Goal: Task Accomplishment & Management: Use online tool/utility

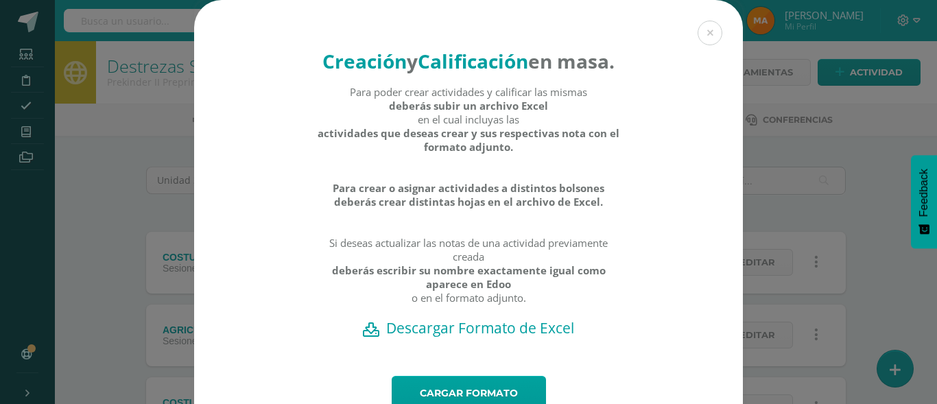
scroll to position [84, 0]
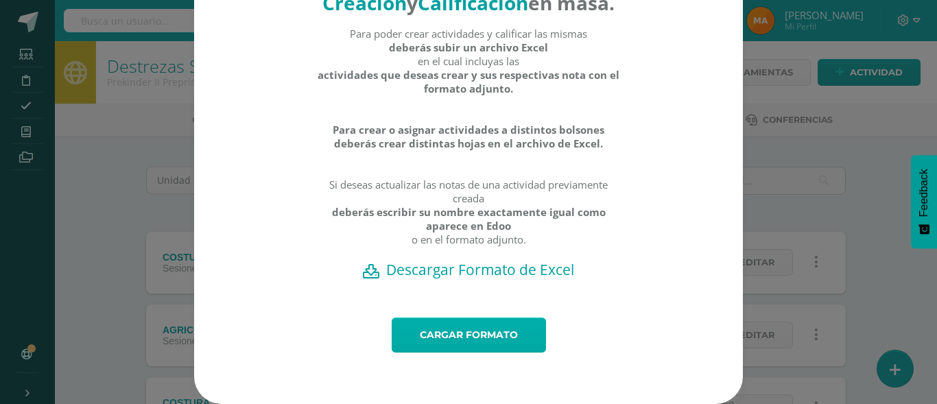
click at [462, 329] on link "Cargar formato" at bounding box center [469, 335] width 154 height 35
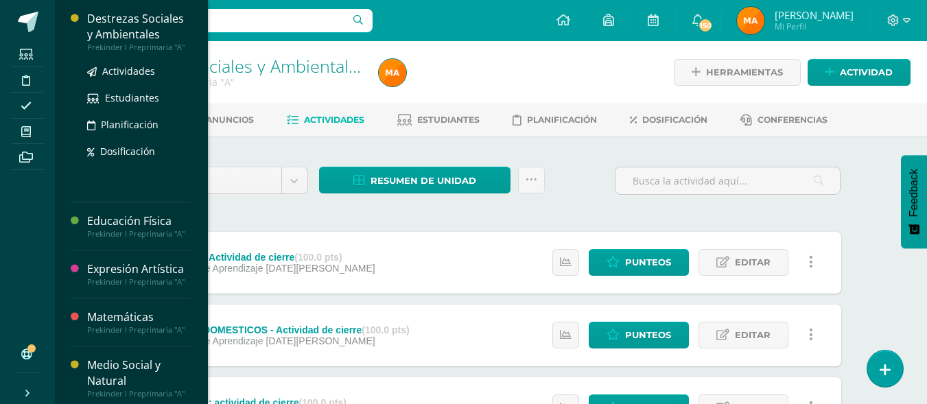
click at [130, 34] on div "Destrezas Sociales y Ambientales" at bounding box center [139, 27] width 104 height 32
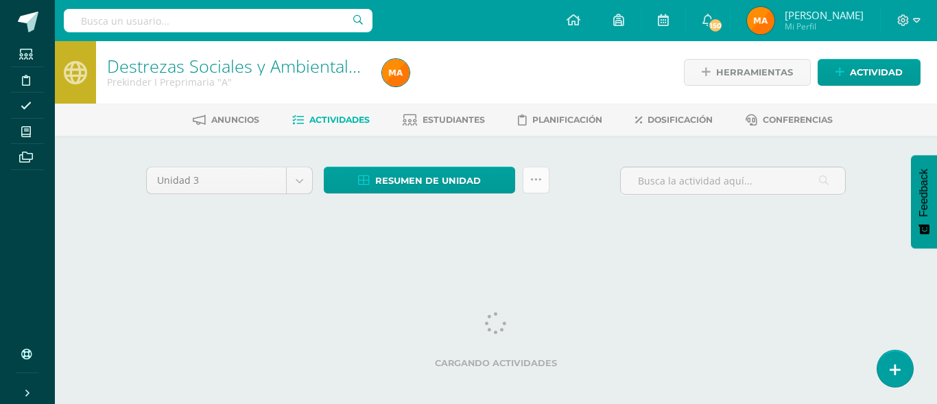
click at [530, 184] on icon at bounding box center [536, 180] width 12 height 12
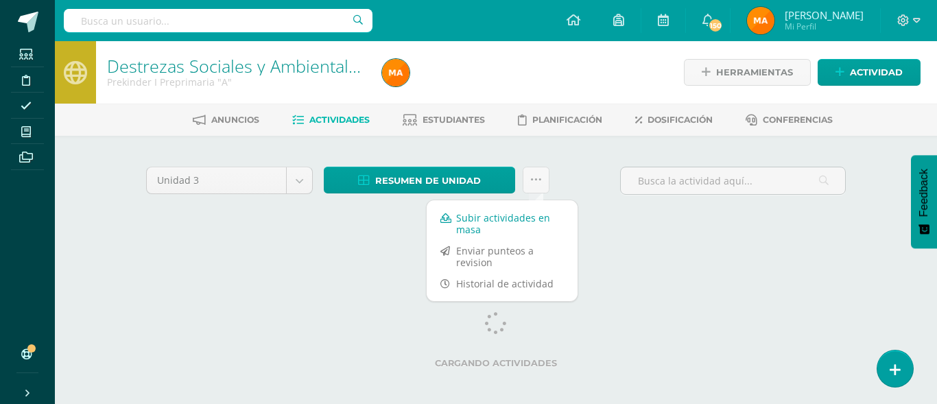
click at [495, 222] on link "Subir actividades en masa" at bounding box center [502, 223] width 151 height 33
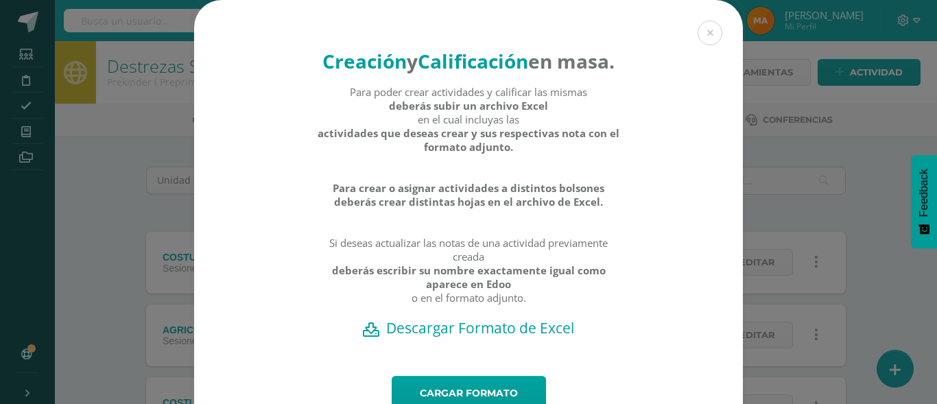
scroll to position [84, 0]
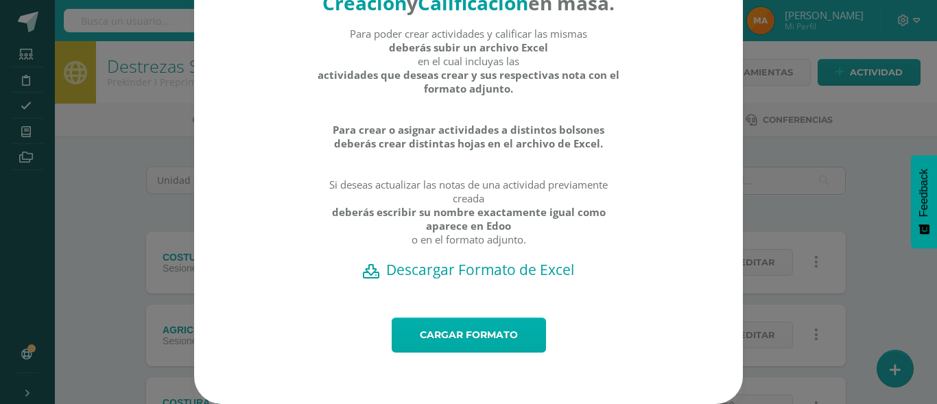
click at [440, 327] on link "Cargar formato" at bounding box center [469, 335] width 154 height 35
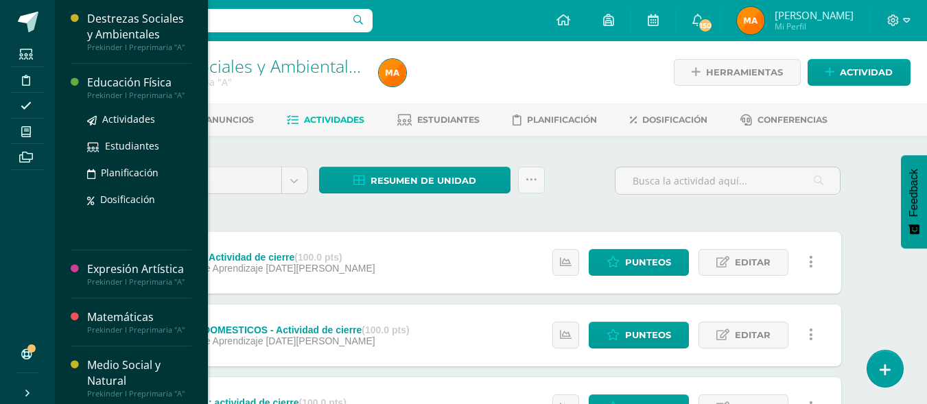
click at [118, 97] on div "Prekinder I Preprimaria "A"" at bounding box center [139, 96] width 104 height 10
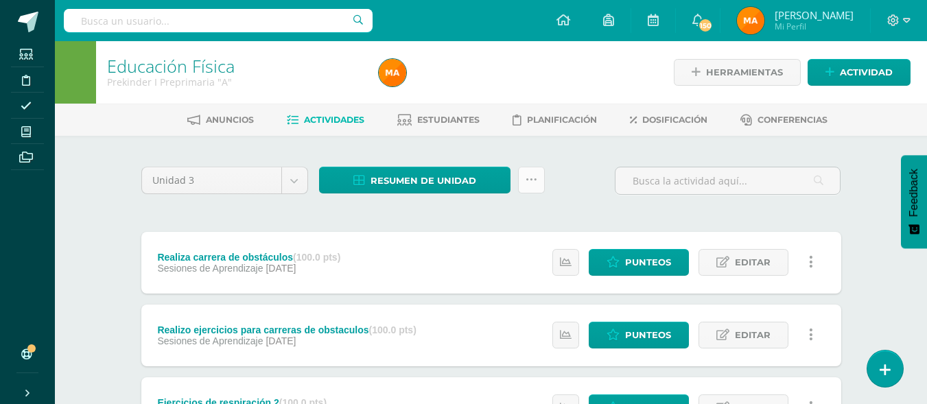
click at [524, 184] on link at bounding box center [531, 180] width 27 height 27
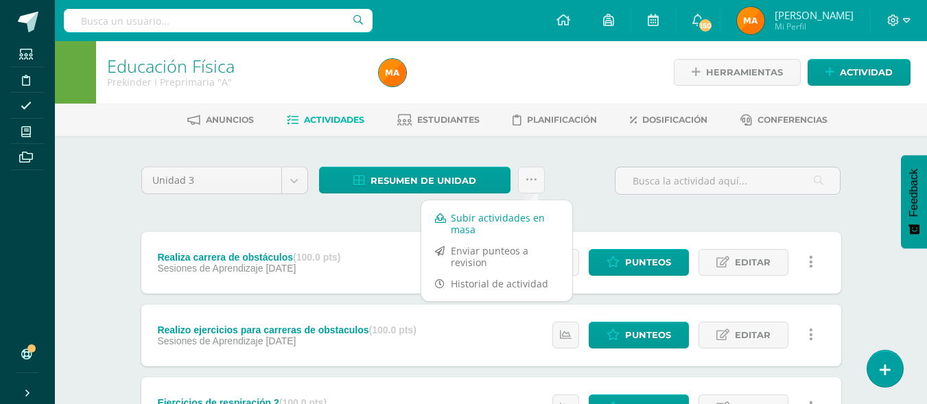
click at [508, 224] on link "Subir actividades en masa" at bounding box center [496, 223] width 151 height 33
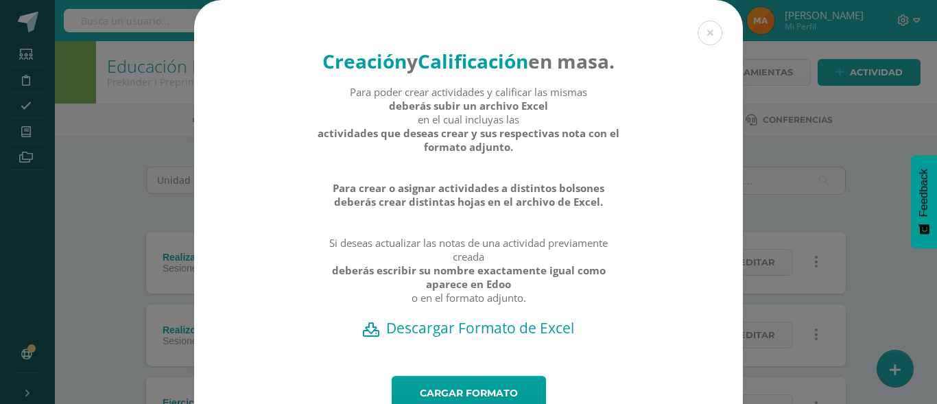
click at [440, 338] on h2 "Descargar Formato de Excel" at bounding box center [468, 327] width 501 height 19
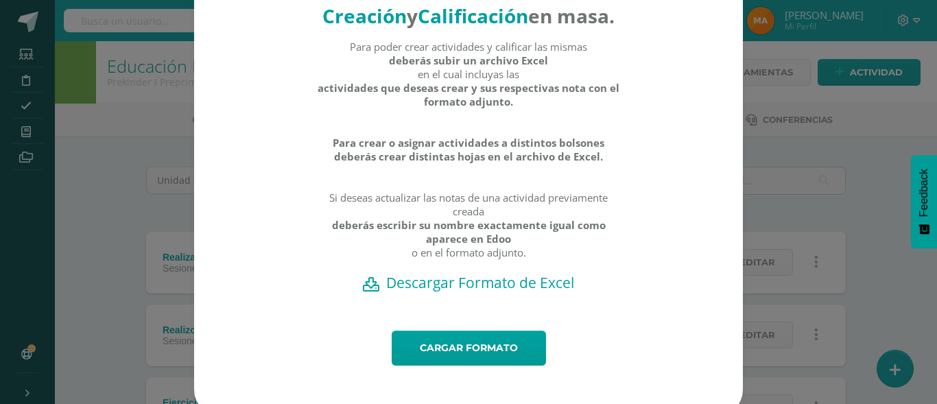
scroll to position [84, 0]
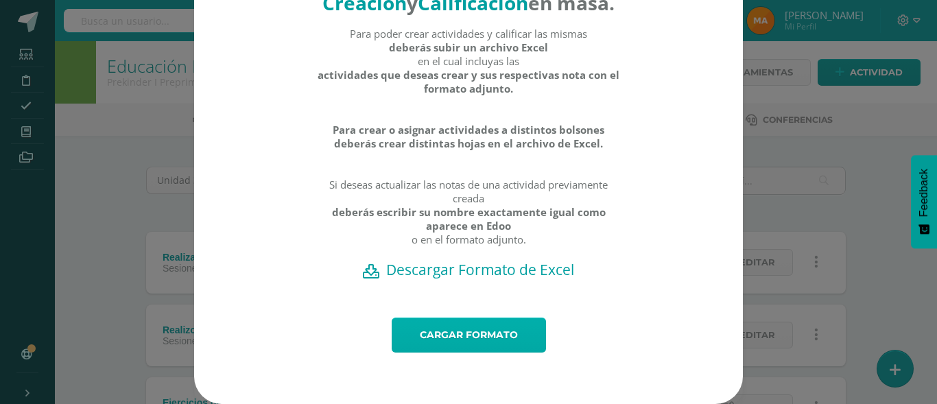
click at [454, 342] on link "Cargar formato" at bounding box center [469, 335] width 154 height 35
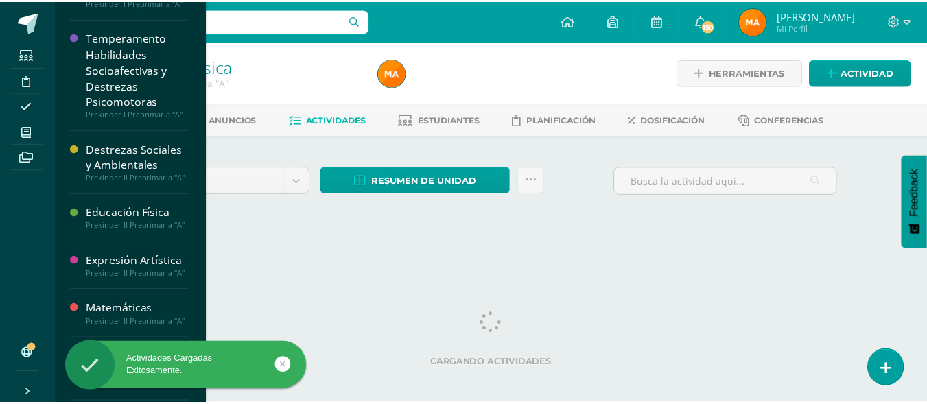
scroll to position [438, 0]
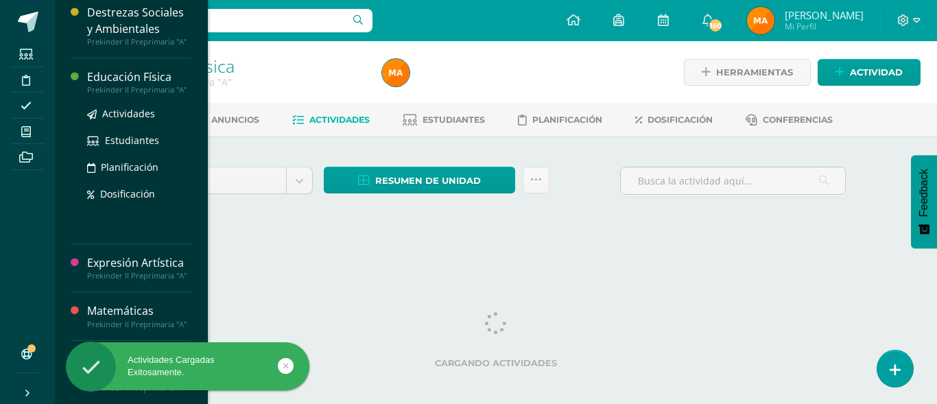
click at [123, 87] on div "Prekinder II Preprimaria "A"" at bounding box center [139, 90] width 104 height 10
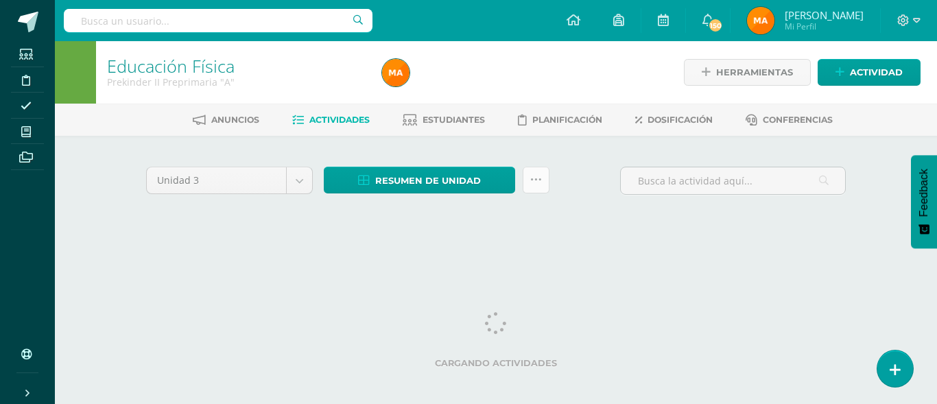
click at [532, 188] on link at bounding box center [536, 180] width 27 height 27
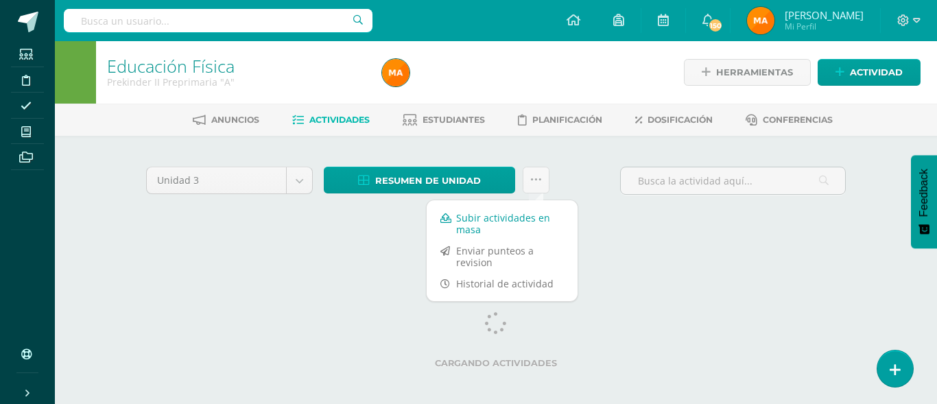
click at [529, 216] on link "Subir actividades en masa" at bounding box center [502, 223] width 151 height 33
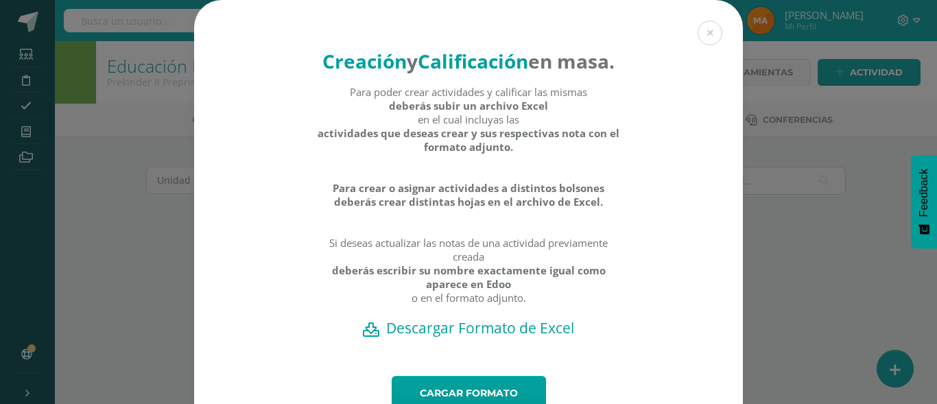
click at [466, 338] on h2 "Descargar Formato de Excel" at bounding box center [468, 327] width 501 height 19
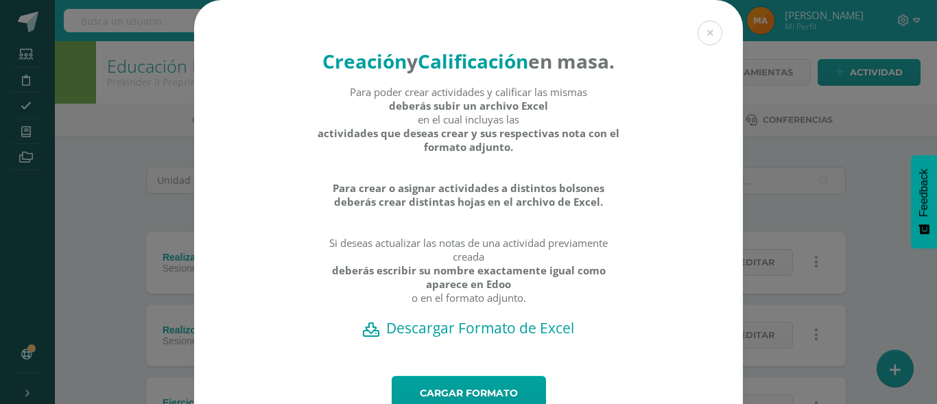
scroll to position [84, 0]
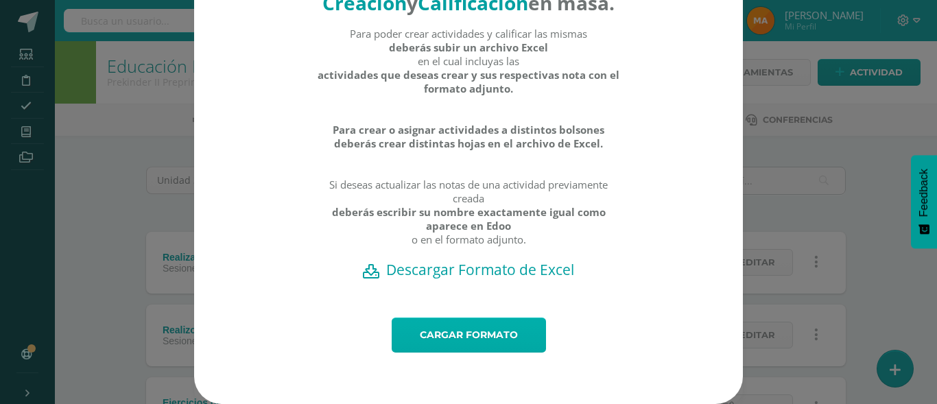
click at [467, 349] on link "Cargar formato" at bounding box center [469, 335] width 154 height 35
